Goal: Transaction & Acquisition: Book appointment/travel/reservation

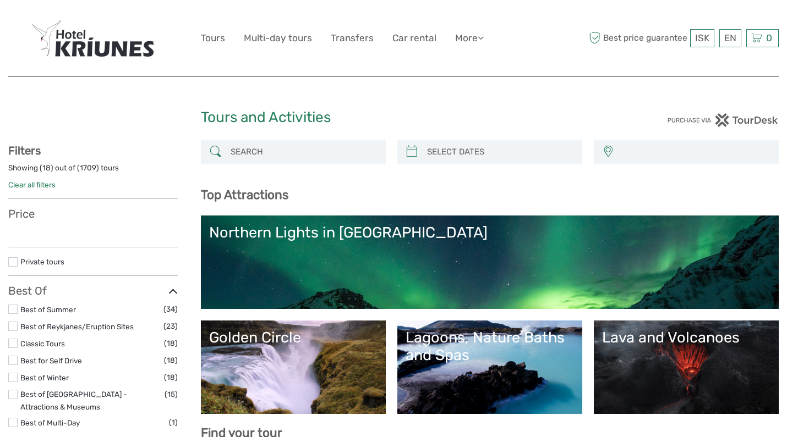
select select
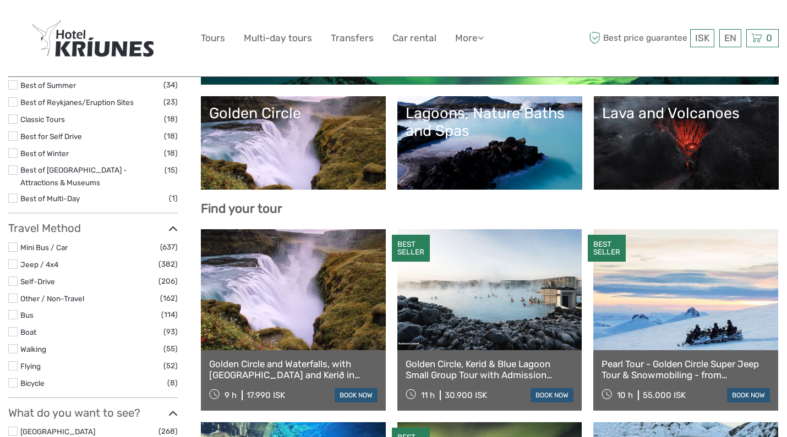
scroll to position [226, 0]
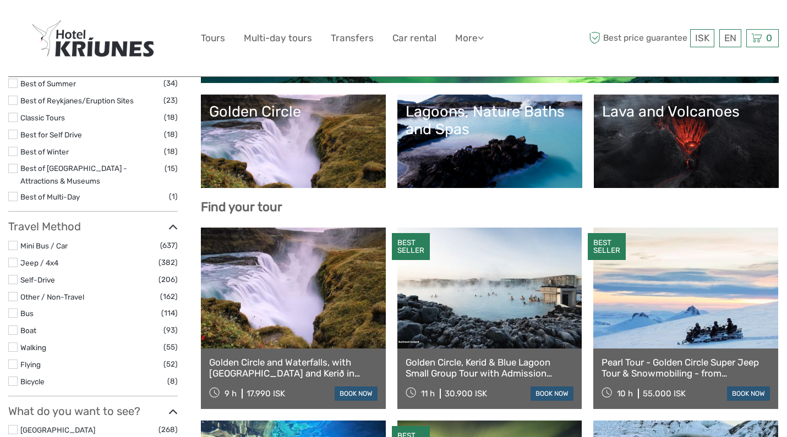
select select
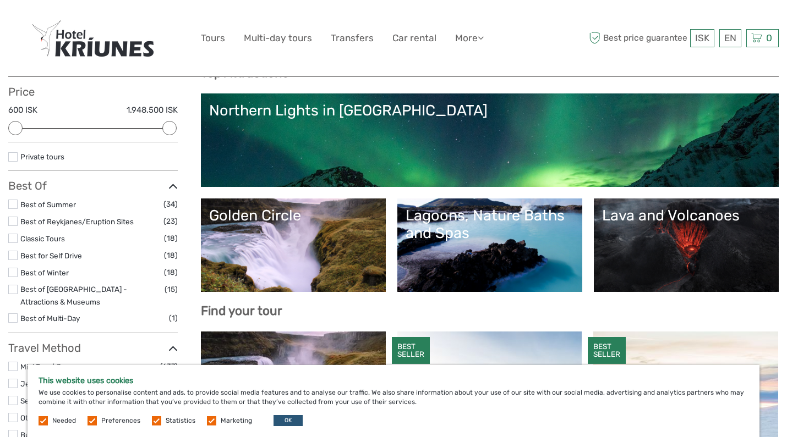
scroll to position [123, 0]
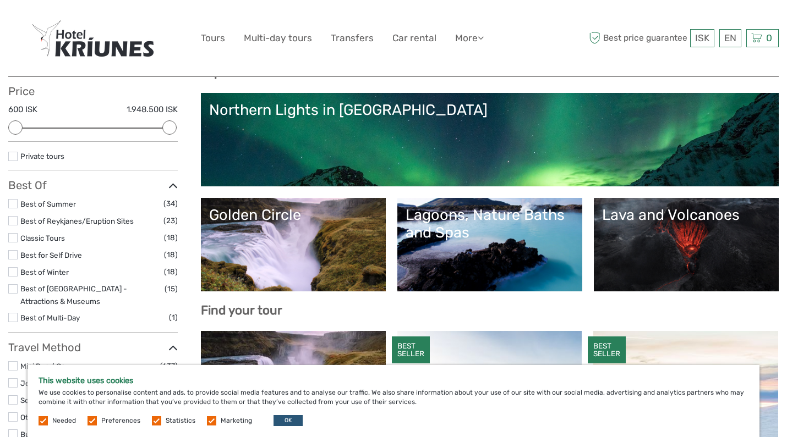
click at [703, 221] on div "Lava and Volcanoes" at bounding box center [686, 215] width 168 height 18
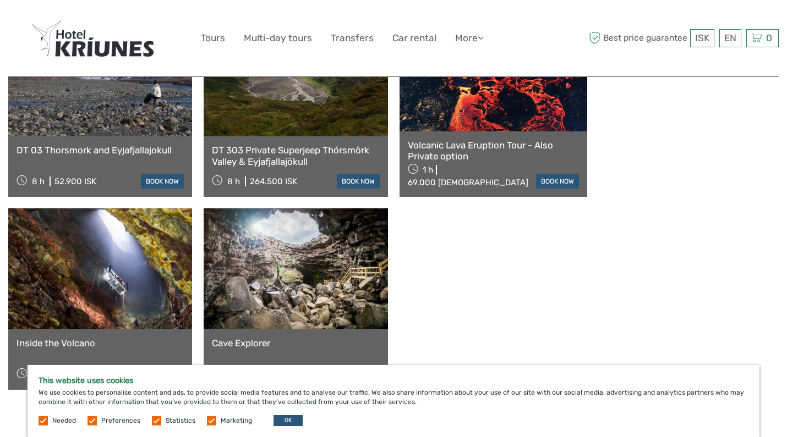
scroll to position [776, 0]
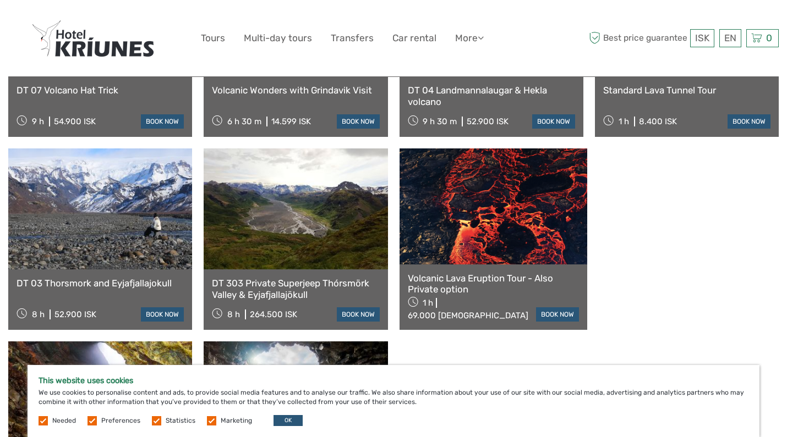
click at [527, 212] on link at bounding box center [493, 207] width 188 height 116
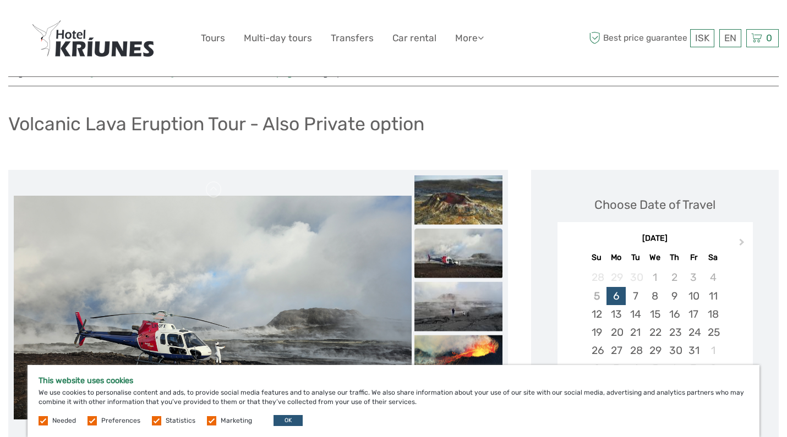
scroll to position [103, 0]
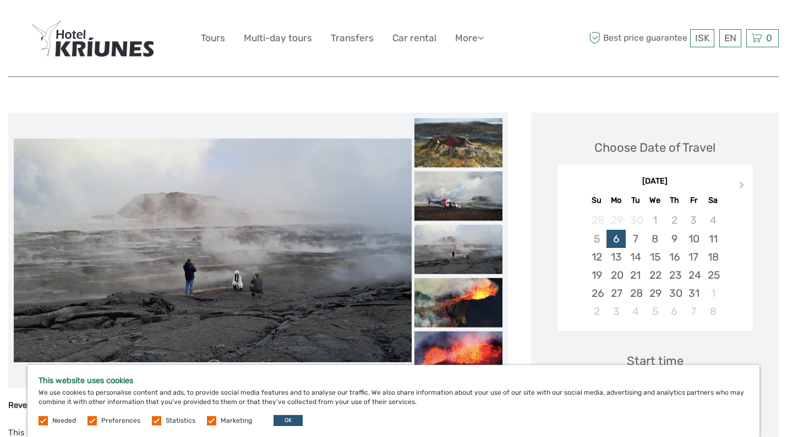
click at [346, 213] on img at bounding box center [213, 251] width 398 height 224
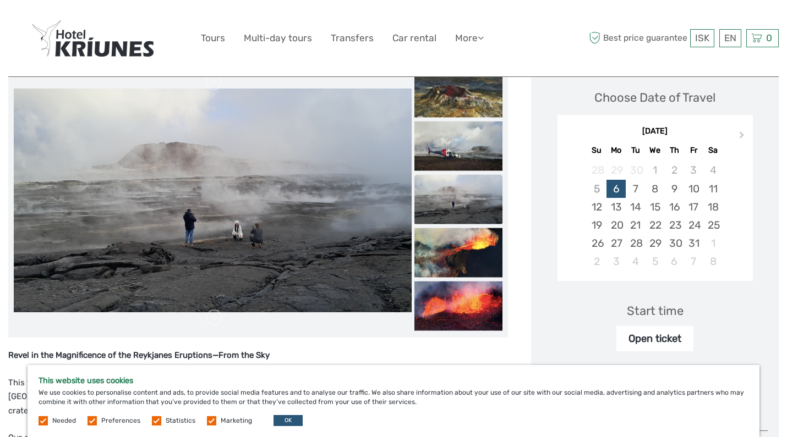
scroll to position [156, 0]
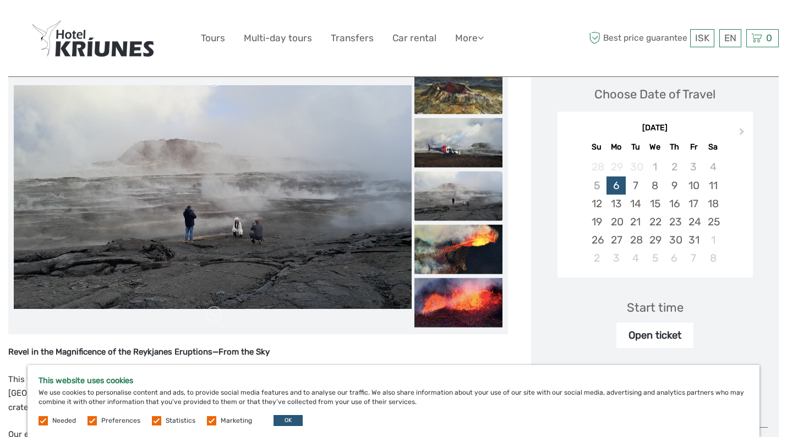
click at [502, 99] on img at bounding box center [458, 90] width 88 height 50
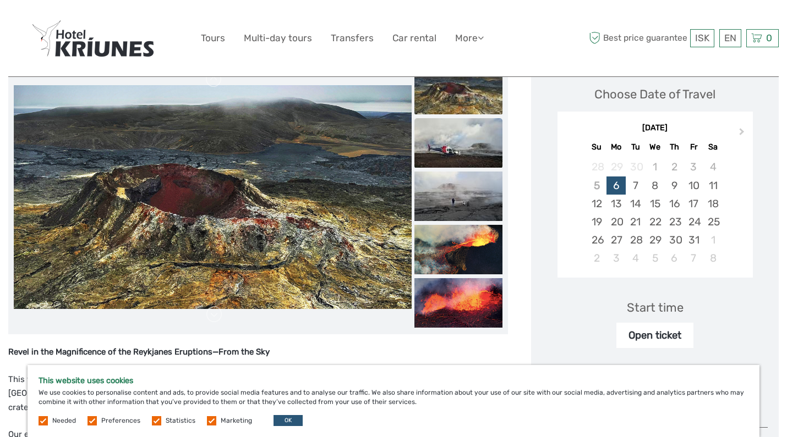
click at [502, 132] on img at bounding box center [458, 143] width 88 height 50
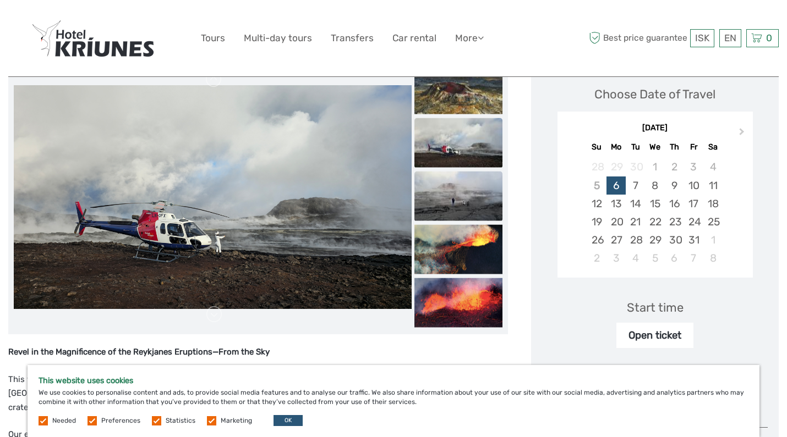
click at [502, 190] on img at bounding box center [458, 197] width 88 height 50
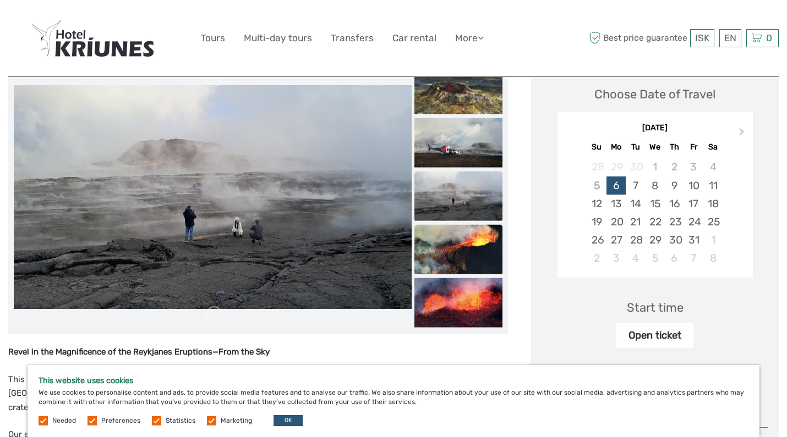
click at [502, 232] on img at bounding box center [458, 250] width 88 height 50
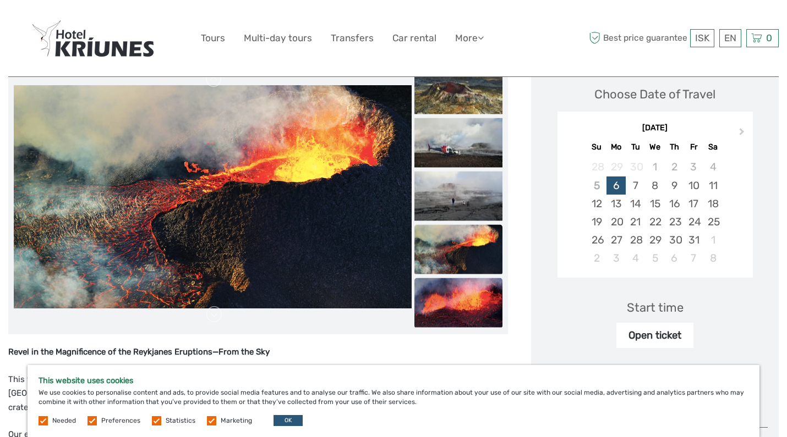
click at [502, 300] on img at bounding box center [458, 303] width 88 height 50
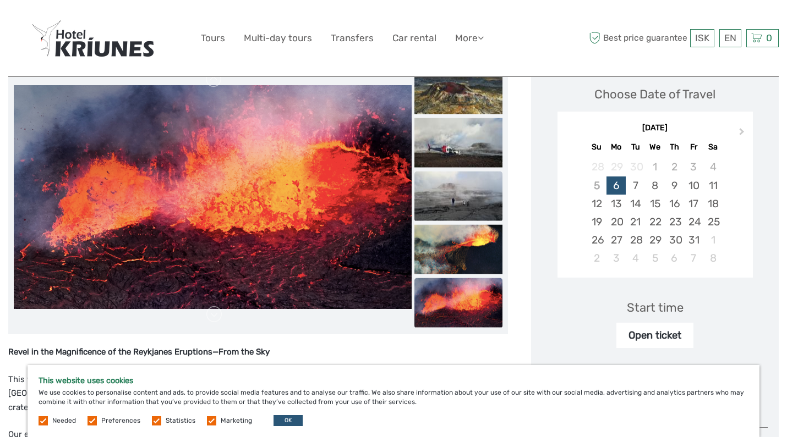
click at [502, 181] on img at bounding box center [458, 197] width 88 height 50
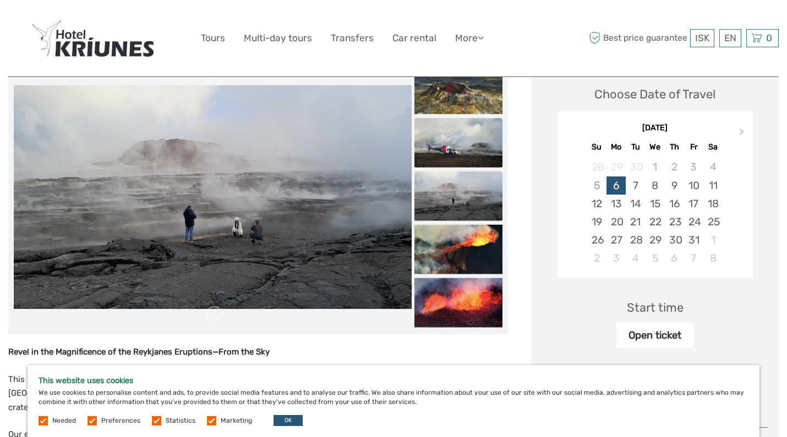
click at [502, 141] on img at bounding box center [458, 143] width 88 height 50
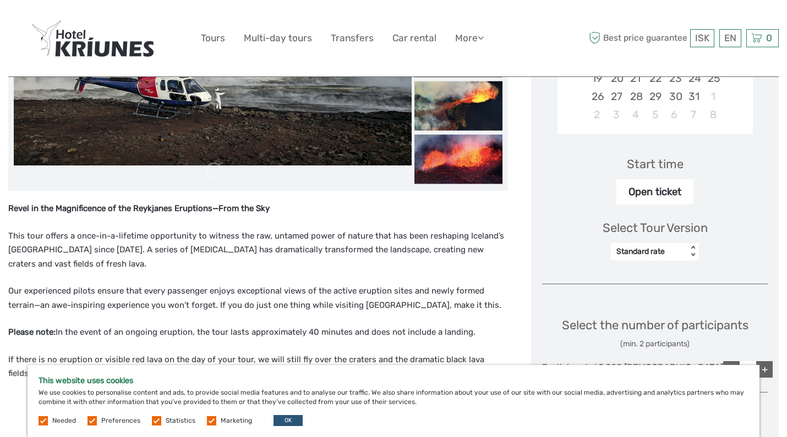
scroll to position [301, 0]
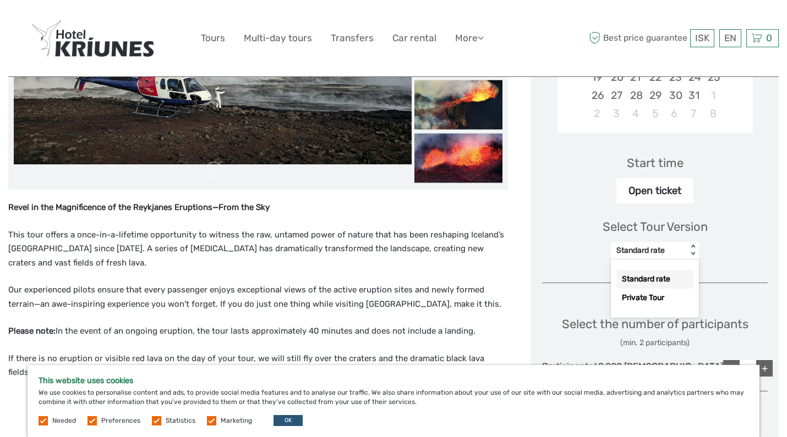
click at [698, 245] on div "< >" at bounding box center [692, 251] width 9 height 12
click at [678, 276] on div "Standard rate" at bounding box center [654, 279] width 77 height 19
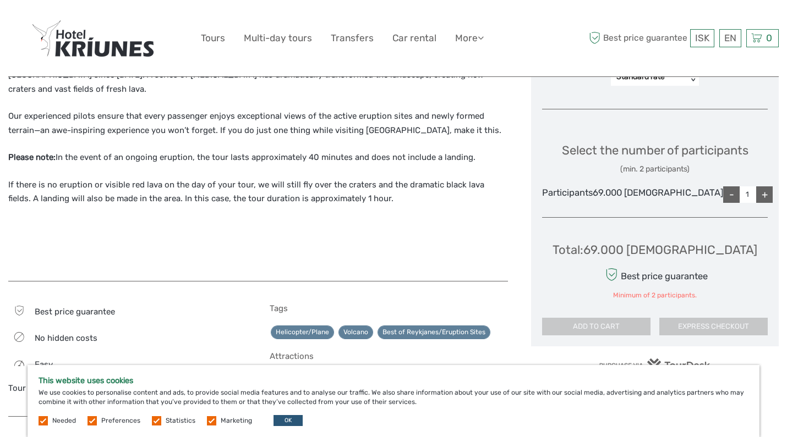
scroll to position [475, 0]
click at [760, 202] on div "+" at bounding box center [764, 194] width 17 height 17
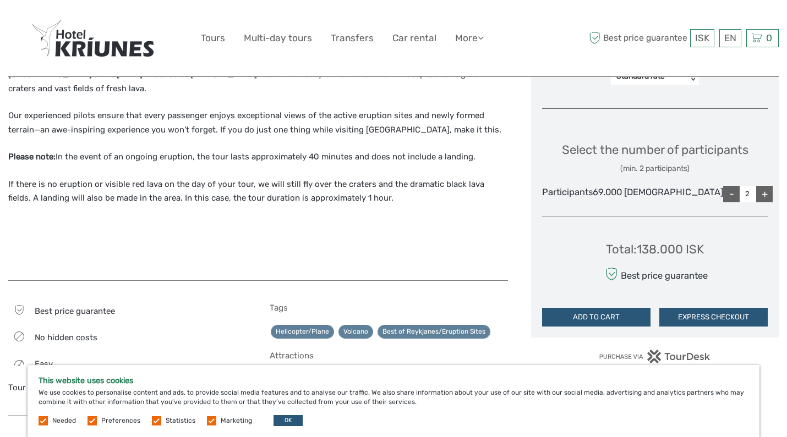
click at [760, 202] on div "+" at bounding box center [764, 194] width 17 height 17
type input "4"
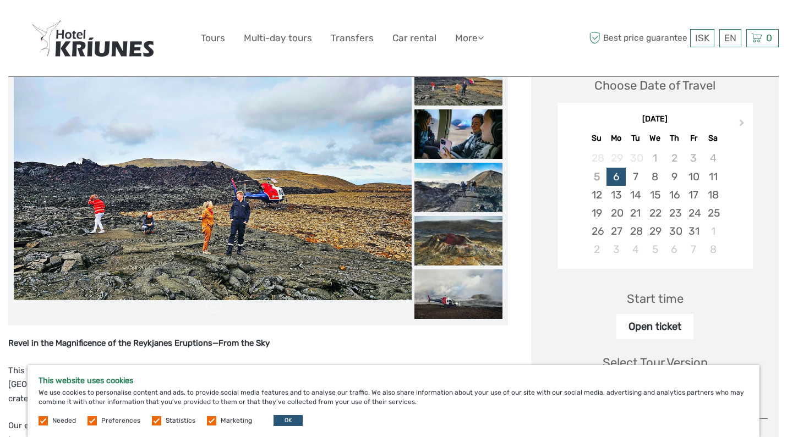
scroll to position [13, 0]
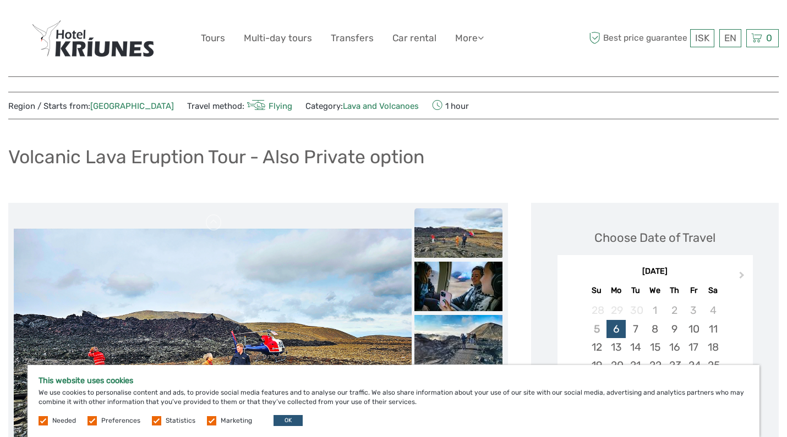
click at [502, 225] on img at bounding box center [458, 234] width 88 height 50
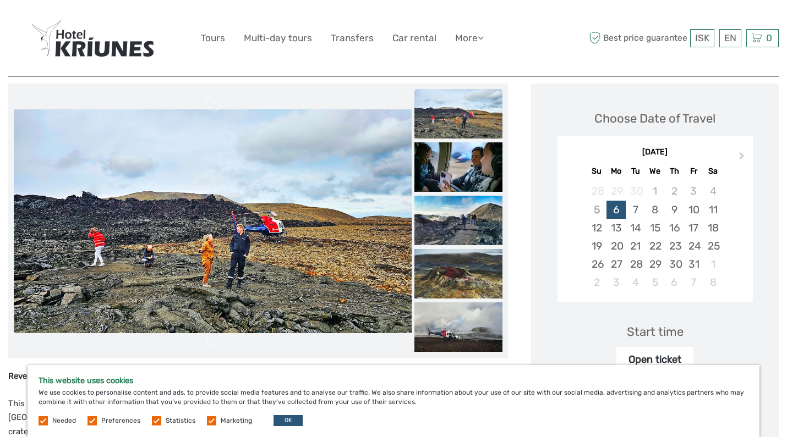
scroll to position [154, 0]
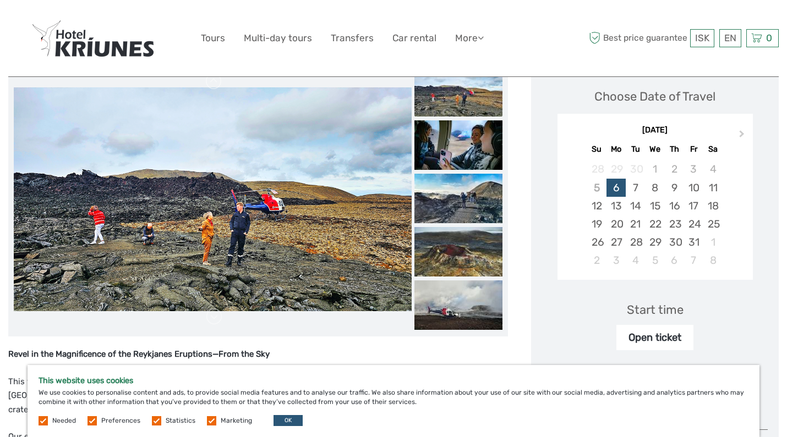
click at [502, 97] on img at bounding box center [458, 92] width 88 height 50
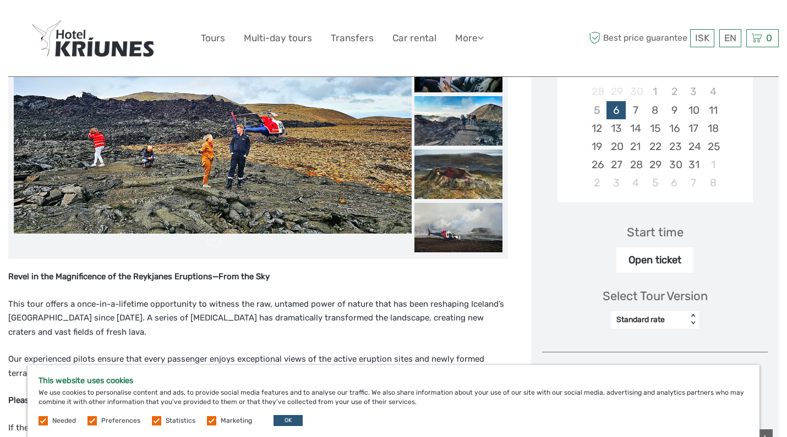
scroll to position [232, 0]
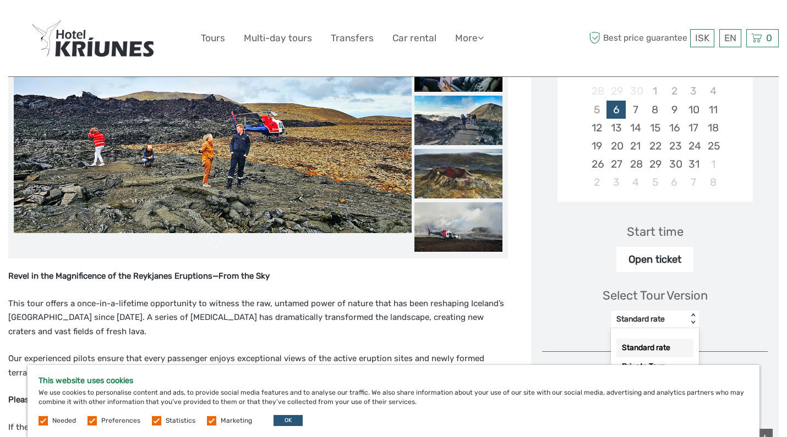
click at [682, 314] on div "Standard rate" at bounding box center [648, 319] width 65 height 11
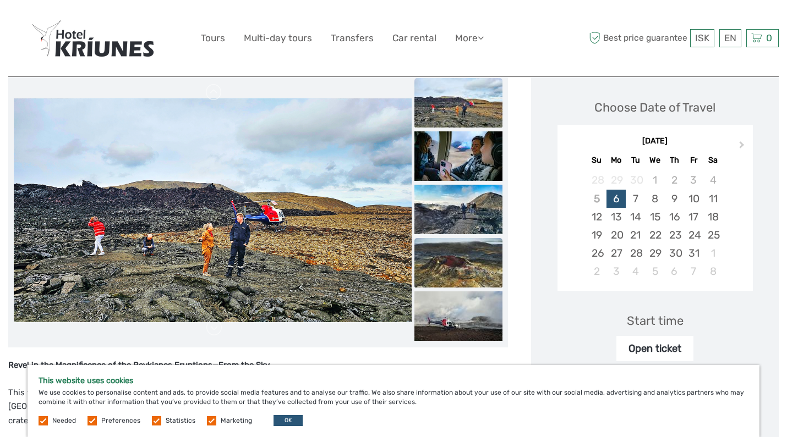
scroll to position [106, 0]
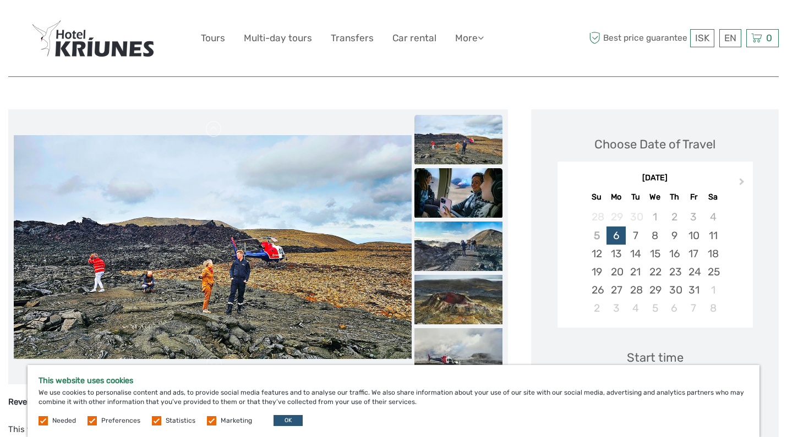
click at [502, 184] on img at bounding box center [458, 193] width 88 height 50
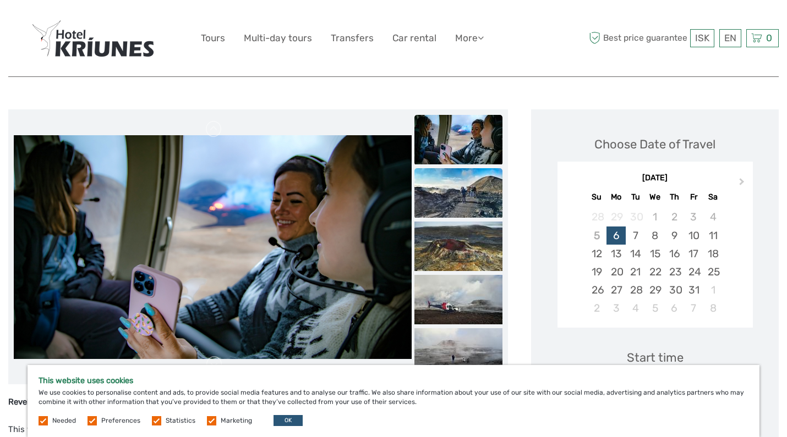
click at [502, 195] on img at bounding box center [458, 193] width 88 height 50
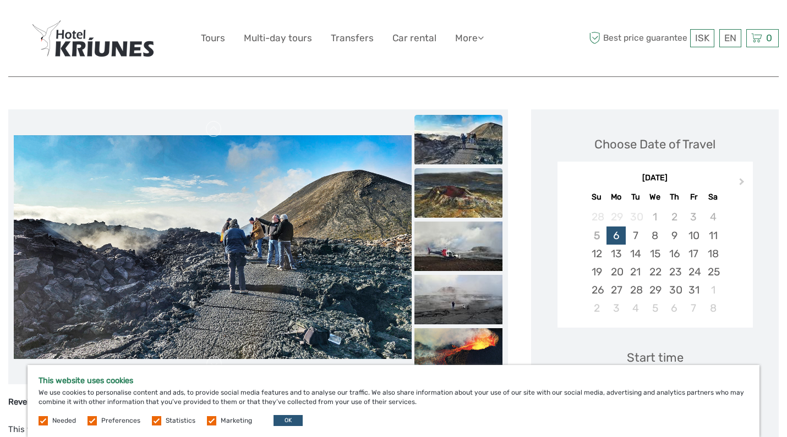
click at [502, 217] on img at bounding box center [458, 193] width 88 height 50
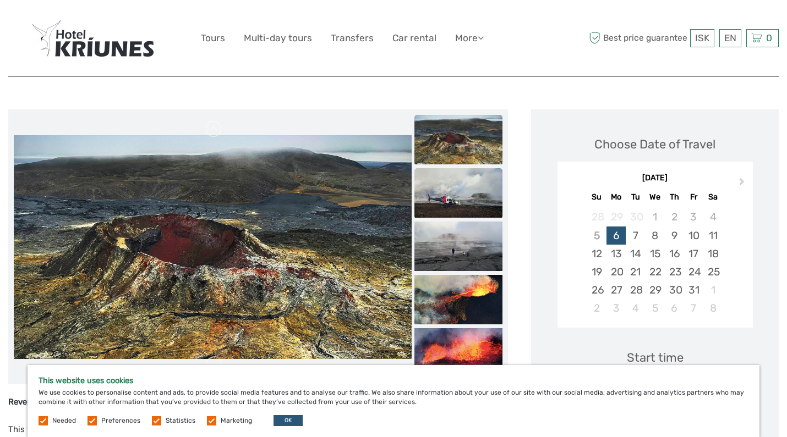
click at [502, 206] on img at bounding box center [458, 193] width 88 height 50
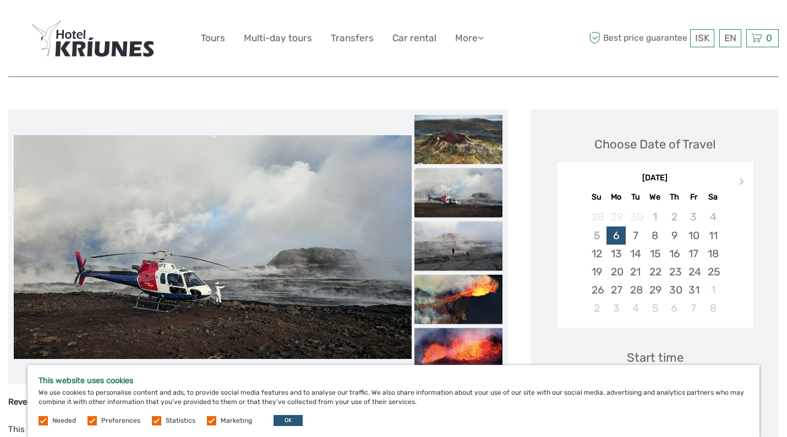
click at [502, 206] on img at bounding box center [458, 193] width 88 height 50
click at [502, 232] on img at bounding box center [458, 247] width 88 height 50
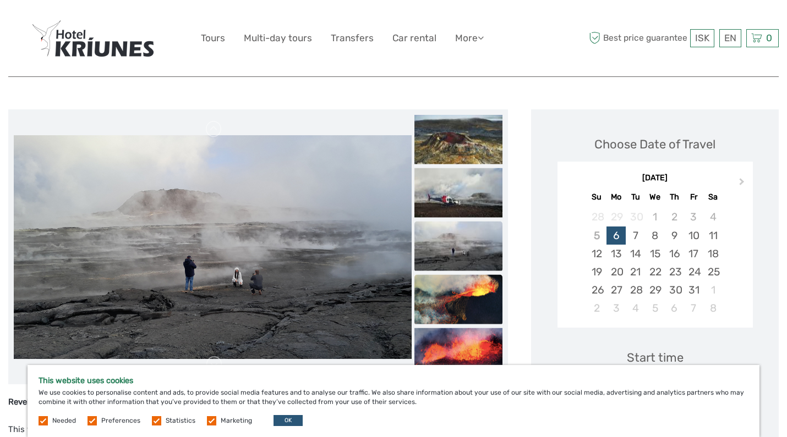
click at [502, 288] on img at bounding box center [458, 300] width 88 height 50
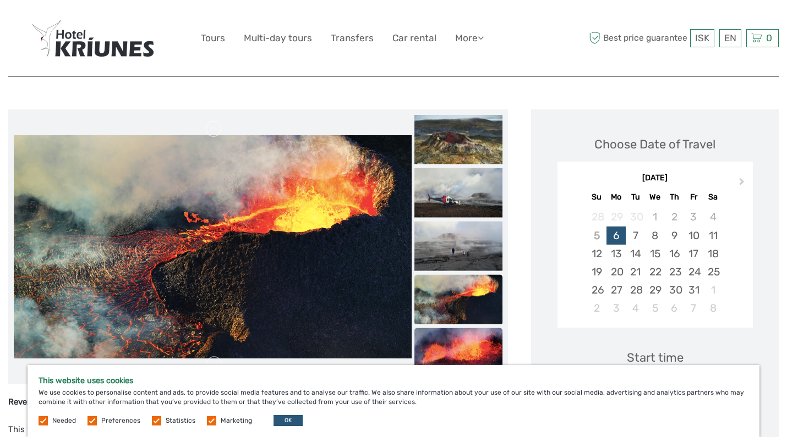
click at [502, 344] on img at bounding box center [458, 353] width 88 height 50
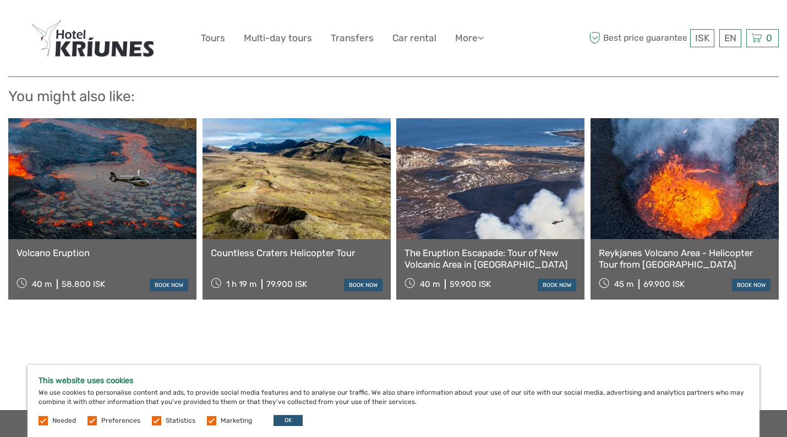
scroll to position [897, 0]
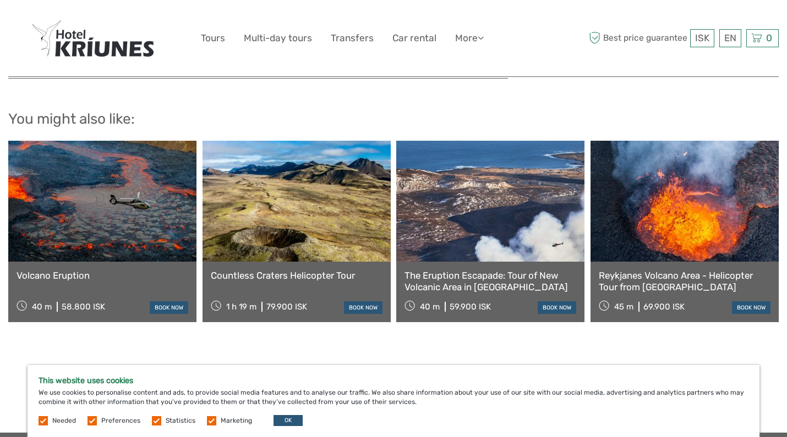
click at [37, 239] on link at bounding box center [102, 201] width 188 height 121
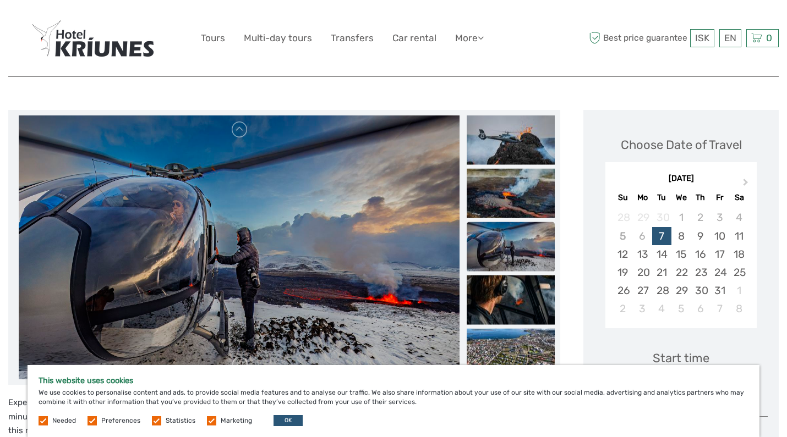
scroll to position [107, 0]
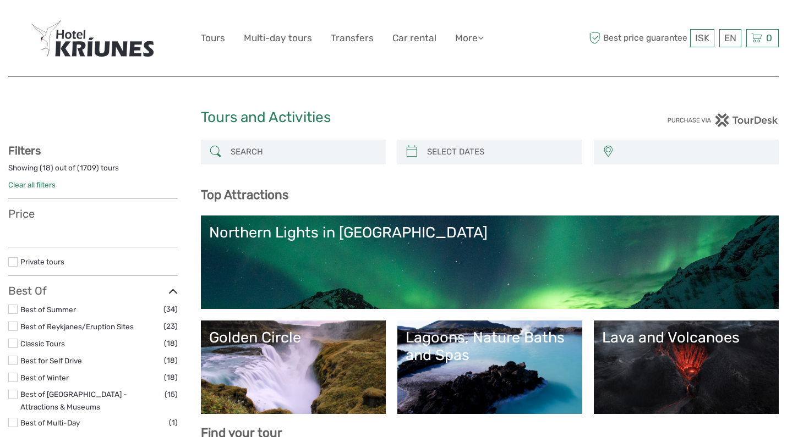
select select
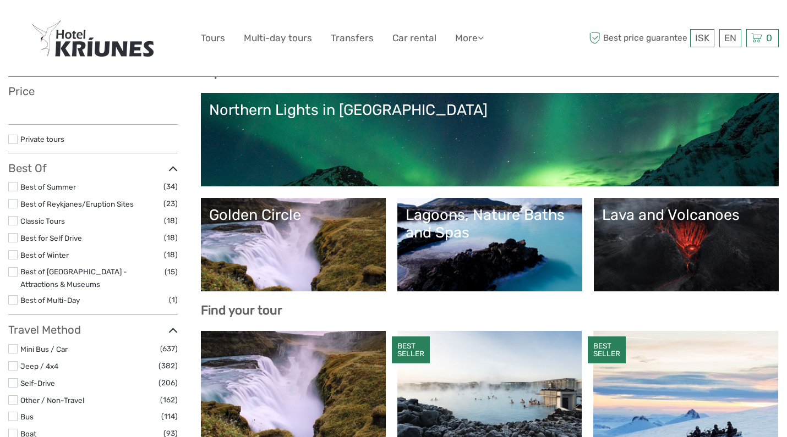
select select
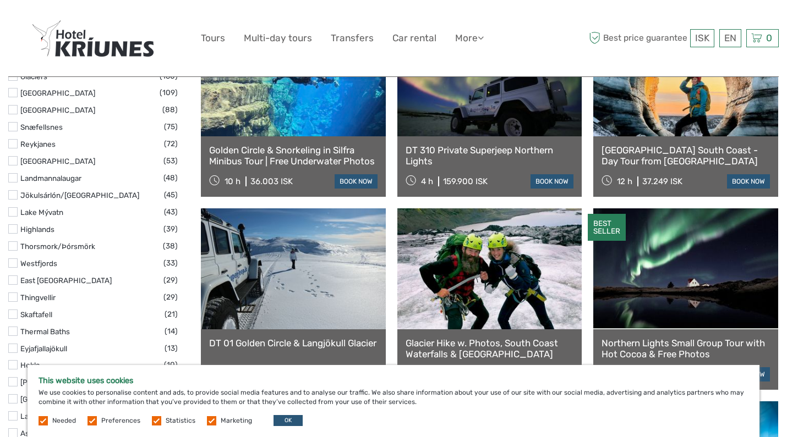
scroll to position [637, 0]
